Goal: Task Accomplishment & Management: Use online tool/utility

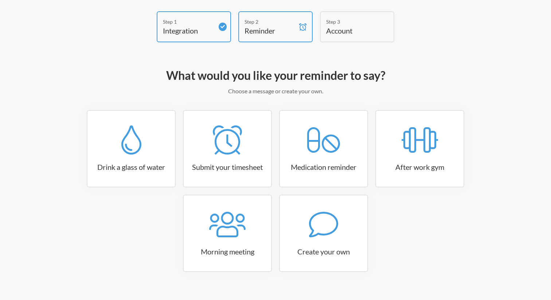
scroll to position [40, 0]
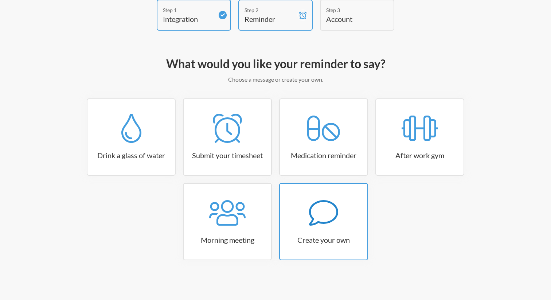
click at [307, 238] on h3 "Create your own" at bounding box center [323, 240] width 87 height 10
select select "11:30:00"
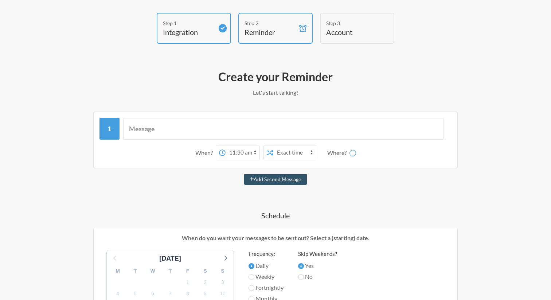
scroll to position [36, 0]
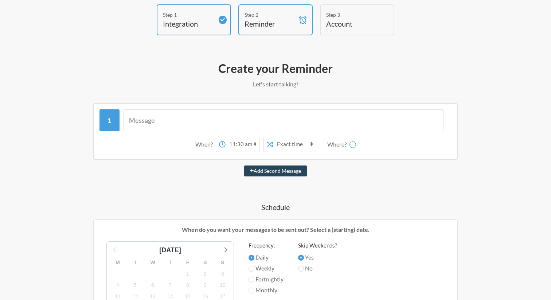
select select "D09CCFJGBHN"
click at [256, 129] on input "text" at bounding box center [283, 120] width 321 height 22
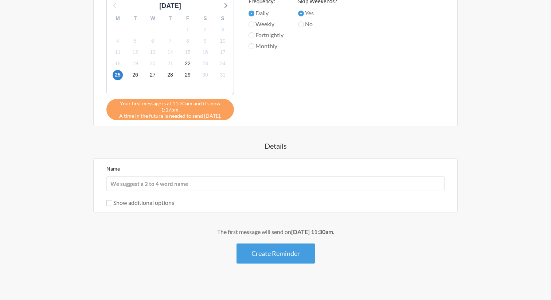
scroll to position [287, 0]
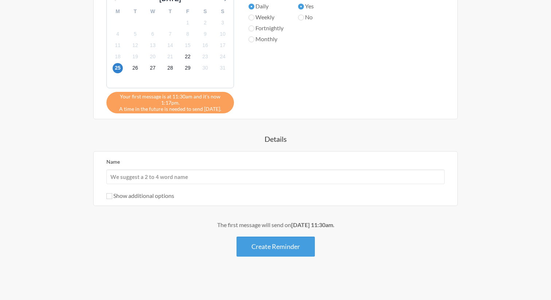
type input "Test"
click at [253, 182] on input "Name" at bounding box center [275, 176] width 338 height 15
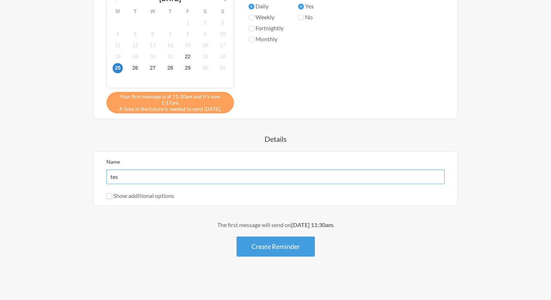
type input "test"
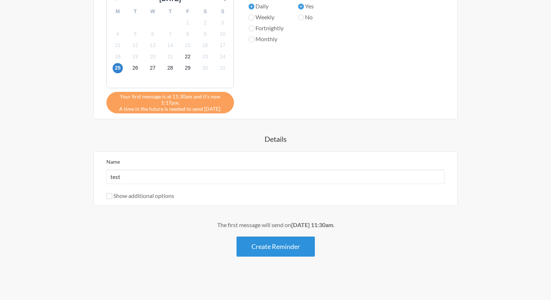
click at [277, 247] on button "Create Reminder" at bounding box center [276, 247] width 78 height 20
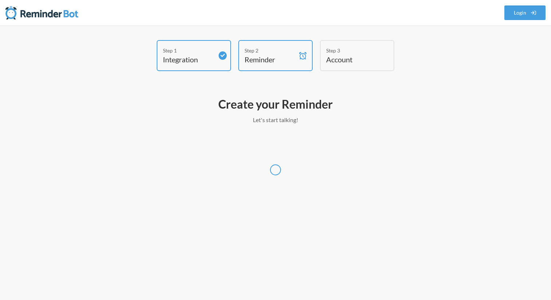
scroll to position [0, 0]
select select "UTC"
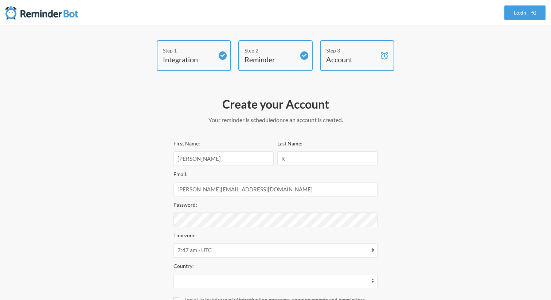
select select "IN"
select select "11:30:00"
